Goal: Navigation & Orientation: Find specific page/section

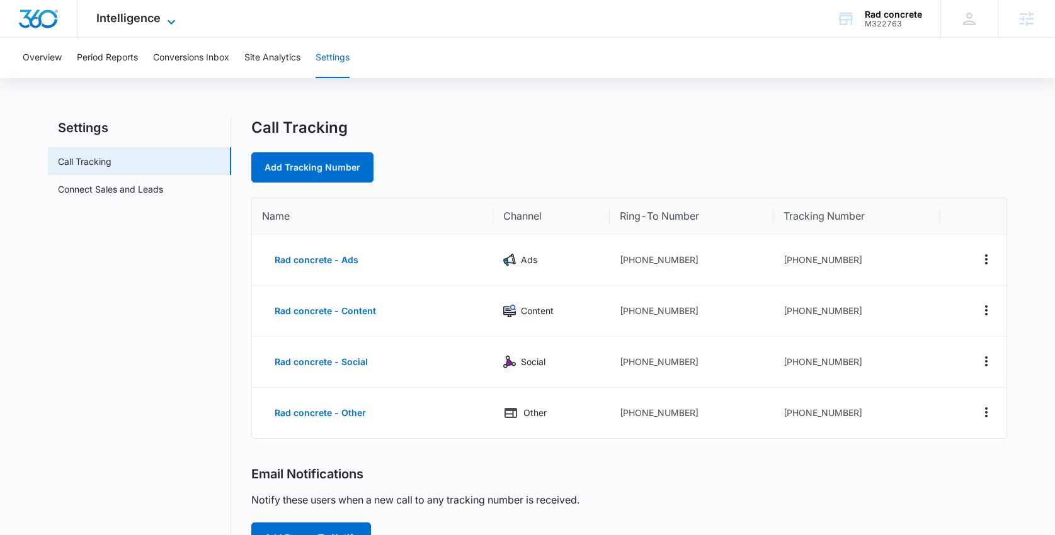
click at [155, 11] on span "Intelligence" at bounding box center [128, 17] width 64 height 13
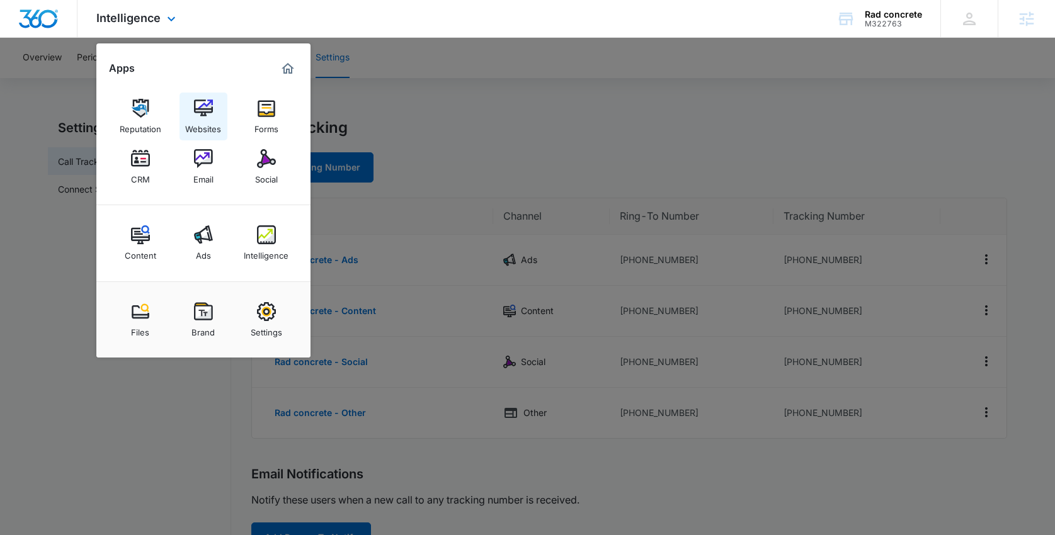
click at [207, 115] on img at bounding box center [203, 108] width 19 height 19
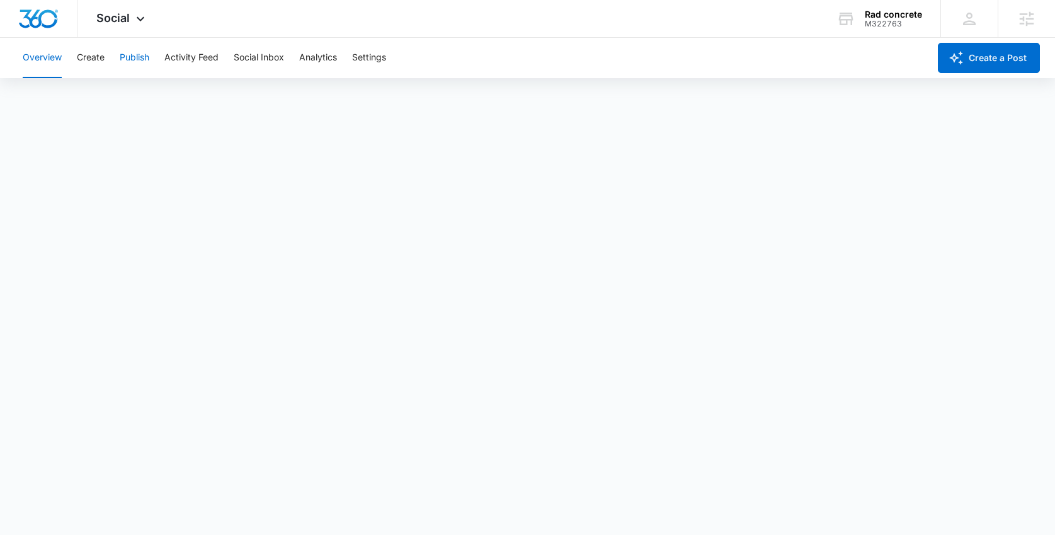
click at [128, 62] on button "Publish" at bounding box center [135, 58] width 30 height 40
click at [89, 52] on button "Create" at bounding box center [91, 58] width 28 height 40
click at [138, 65] on button "Publish" at bounding box center [135, 58] width 30 height 40
click at [93, 96] on button "Schedules" at bounding box center [96, 96] width 43 height 35
click at [54, 103] on button "Calendar" at bounding box center [41, 96] width 37 height 35
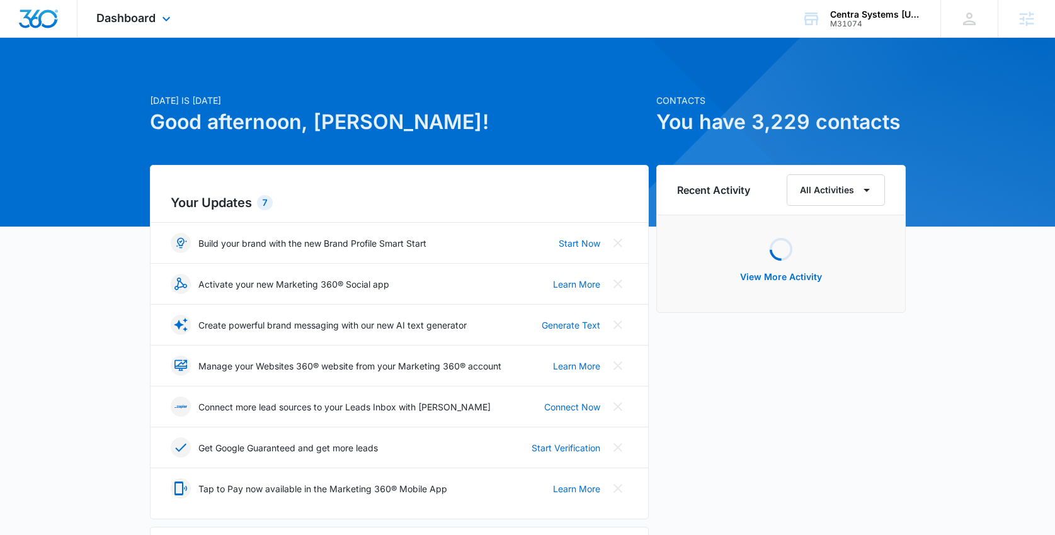
click at [163, 11] on div "Dashboard Apps Reputation Websites Forms CRM Email Social Shop Content Ads Inte…" at bounding box center [134, 18] width 115 height 37
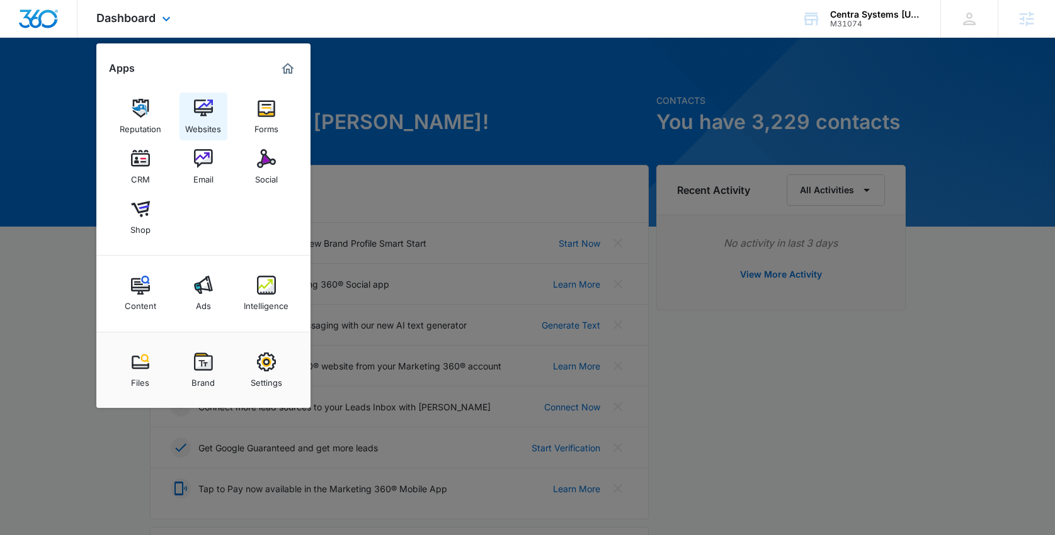
click at [196, 117] on img at bounding box center [203, 108] width 19 height 19
